Goal: Information Seeking & Learning: Understand process/instructions

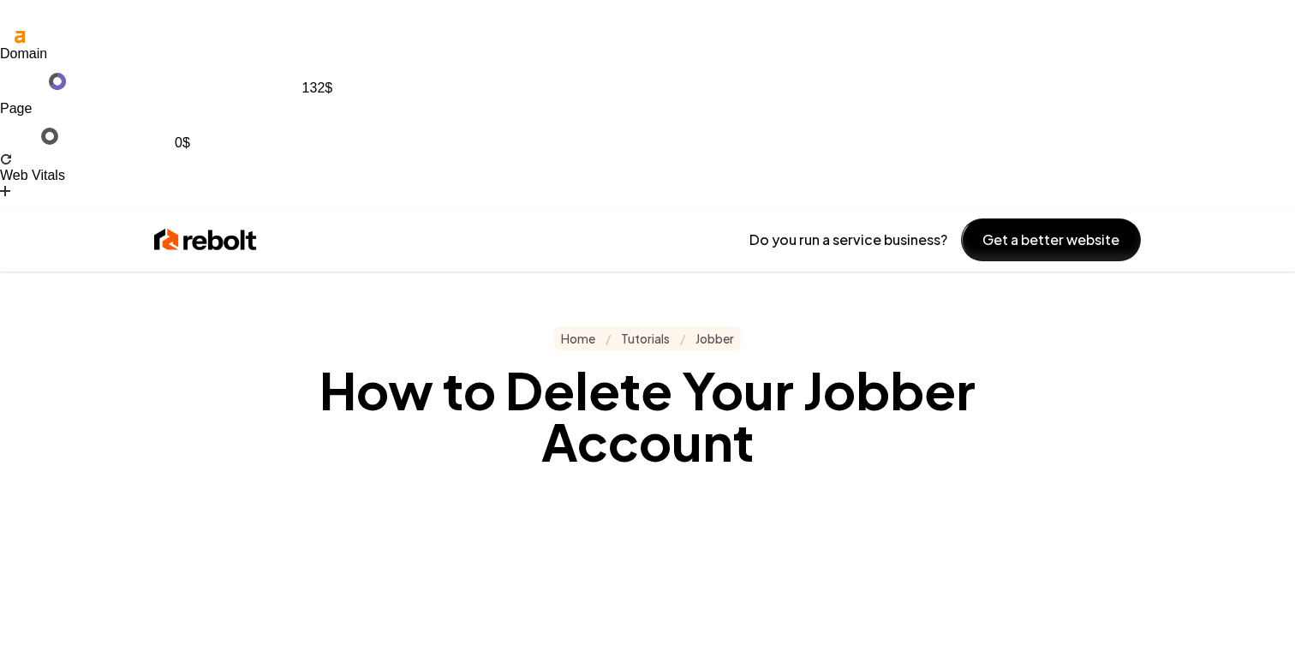
click at [242, 226] on img at bounding box center [205, 239] width 103 height 27
click at [212, 226] on img at bounding box center [205, 239] width 103 height 27
click at [251, 226] on img at bounding box center [205, 239] width 103 height 27
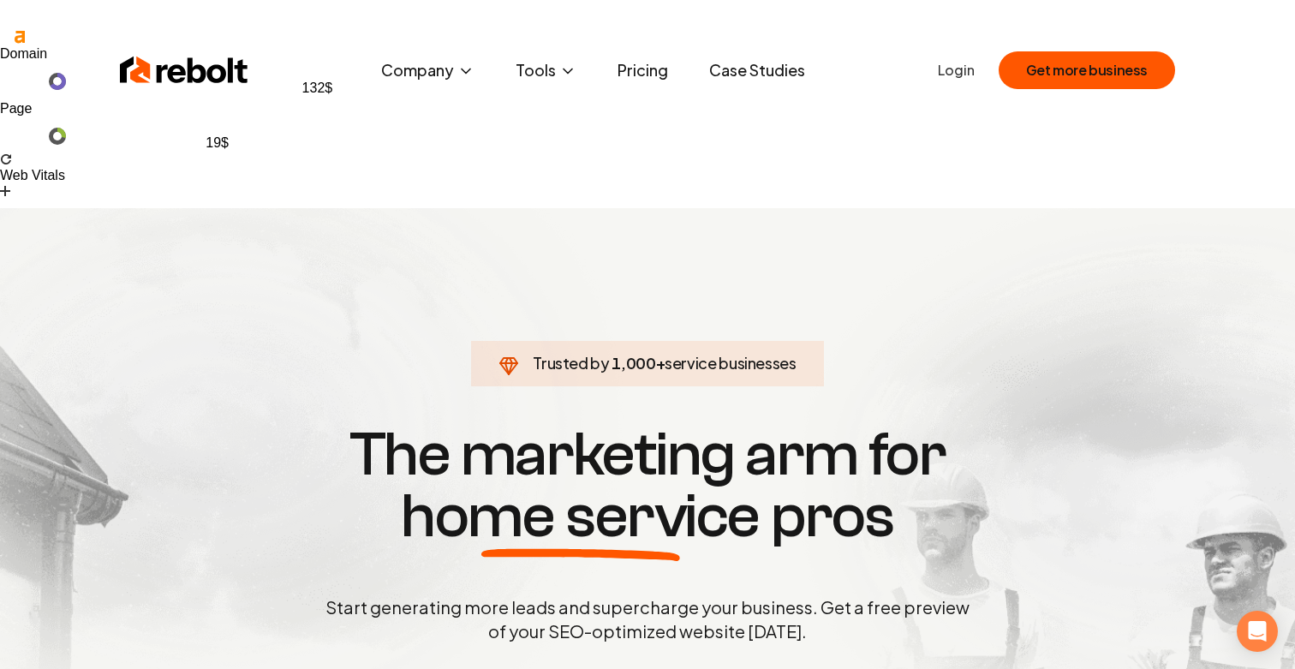
click at [337, 424] on h1 "The marketing arm for home service pros" at bounding box center [647, 485] width 822 height 123
